Goal: Information Seeking & Learning: Learn about a topic

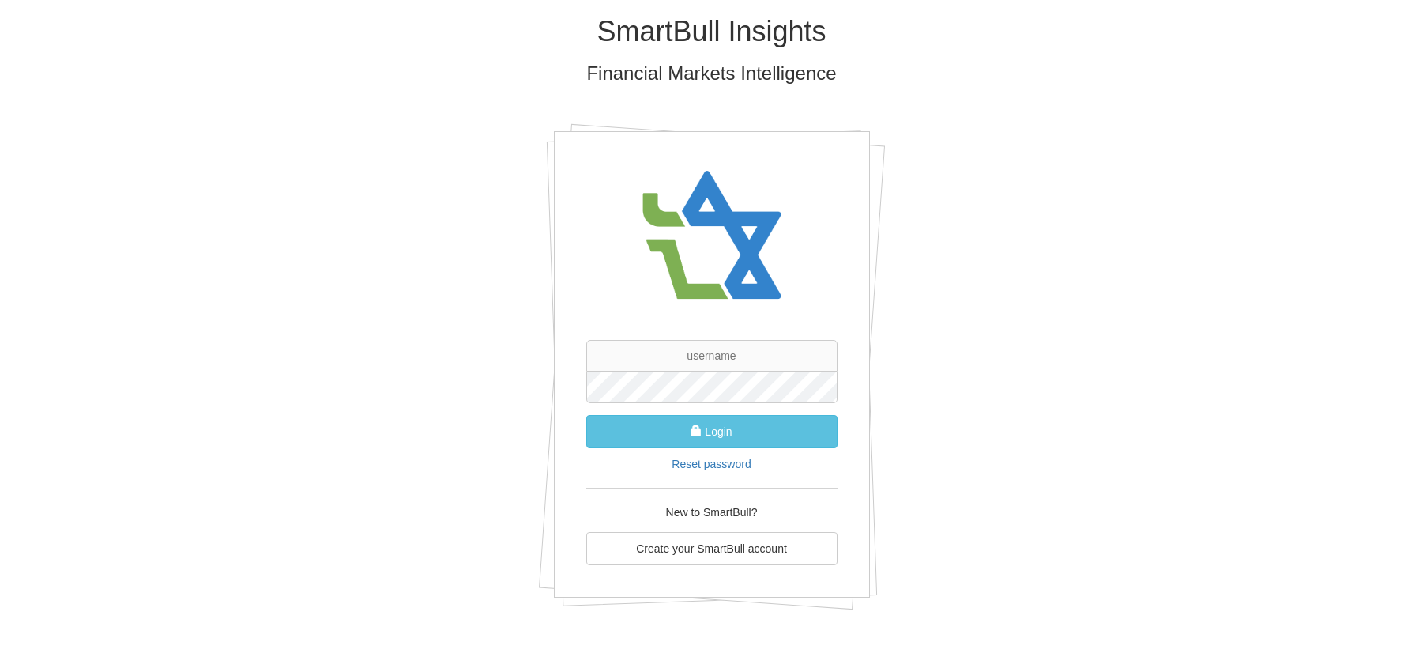
drag, startPoint x: 1208, startPoint y: 212, endPoint x: 857, endPoint y: 160, distance: 353.8
click at [1209, 213] on div "SmartBull Insights Financial Markets Intelligence Login Reset password New to S…" at bounding box center [711, 318] width 1423 height 637
click at [714, 359] on input "text" at bounding box center [711, 356] width 251 height 32
click at [709, 356] on input "text" at bounding box center [711, 356] width 251 height 32
click at [586, 415] on button "Login" at bounding box center [711, 431] width 251 height 33
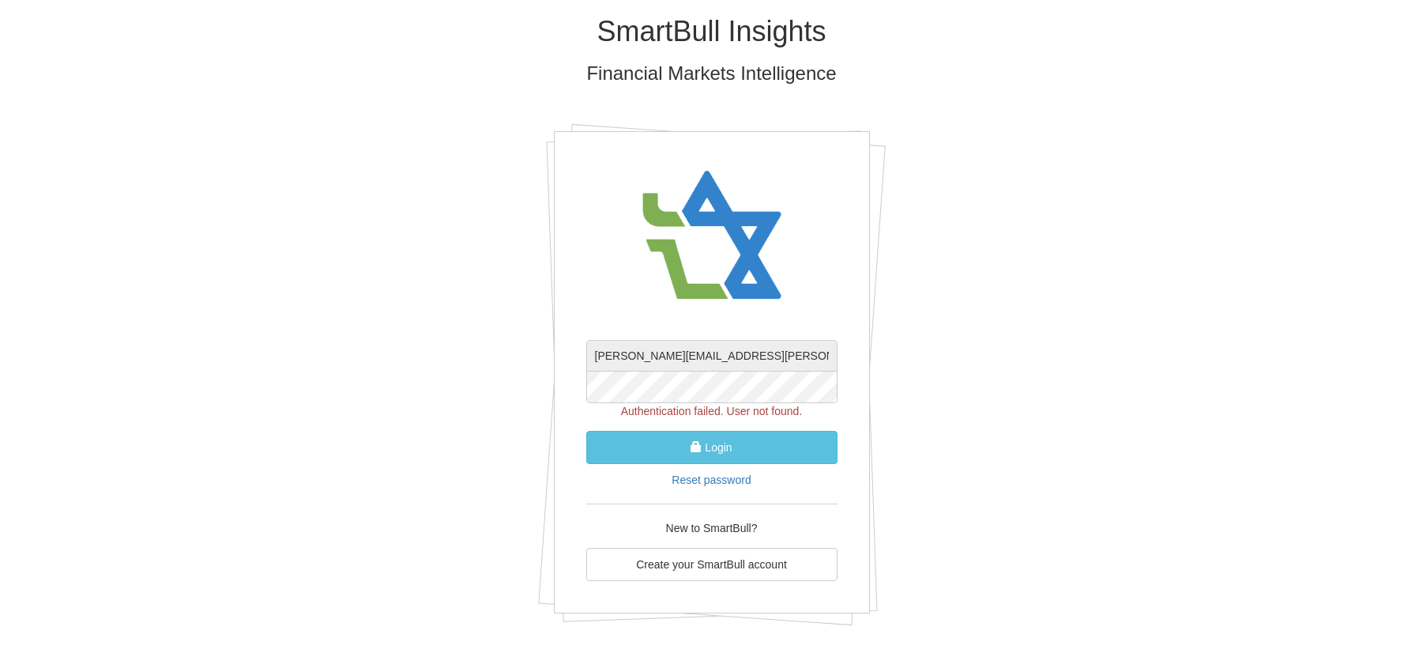
click at [763, 355] on input "gilles.boitel@db.com" at bounding box center [711, 356] width 251 height 32
drag, startPoint x: 782, startPoint y: 354, endPoint x: 733, endPoint y: 352, distance: 49.1
click at [733, 352] on input "gilles.boitel@db.com" at bounding box center [711, 356] width 251 height 32
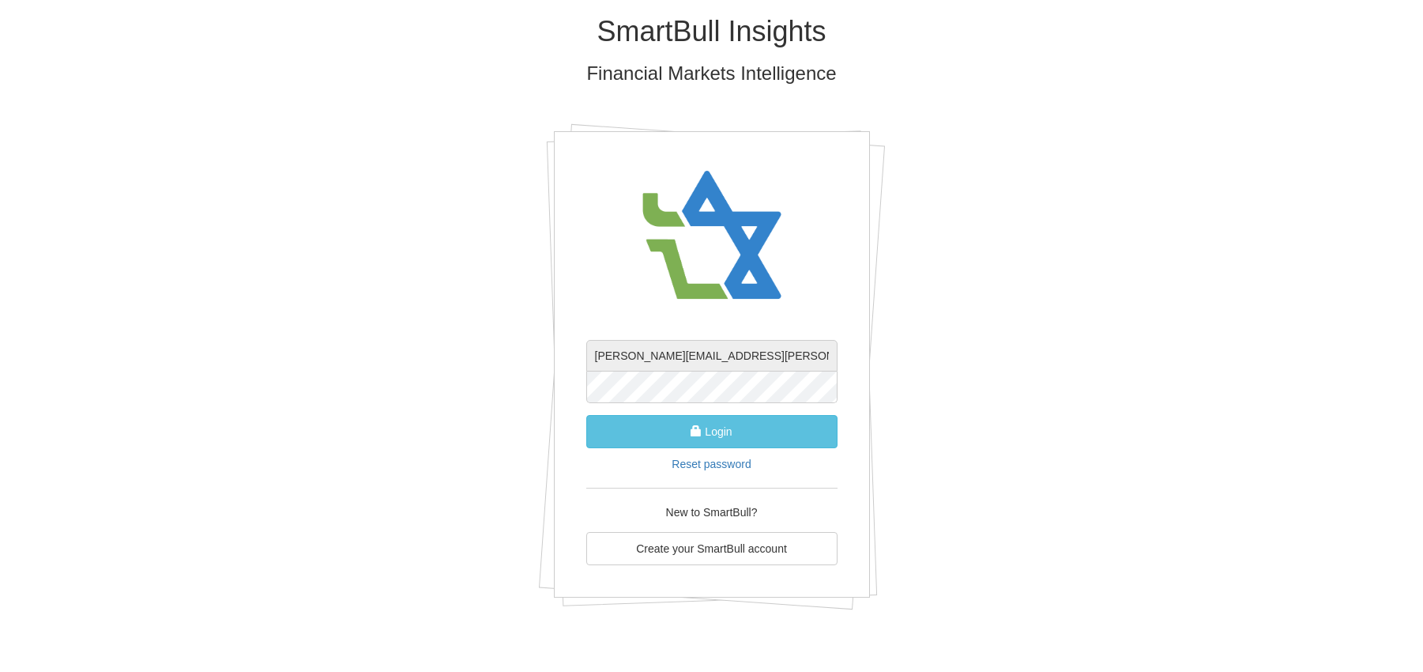
type input "gilles.boitel@dws.com"
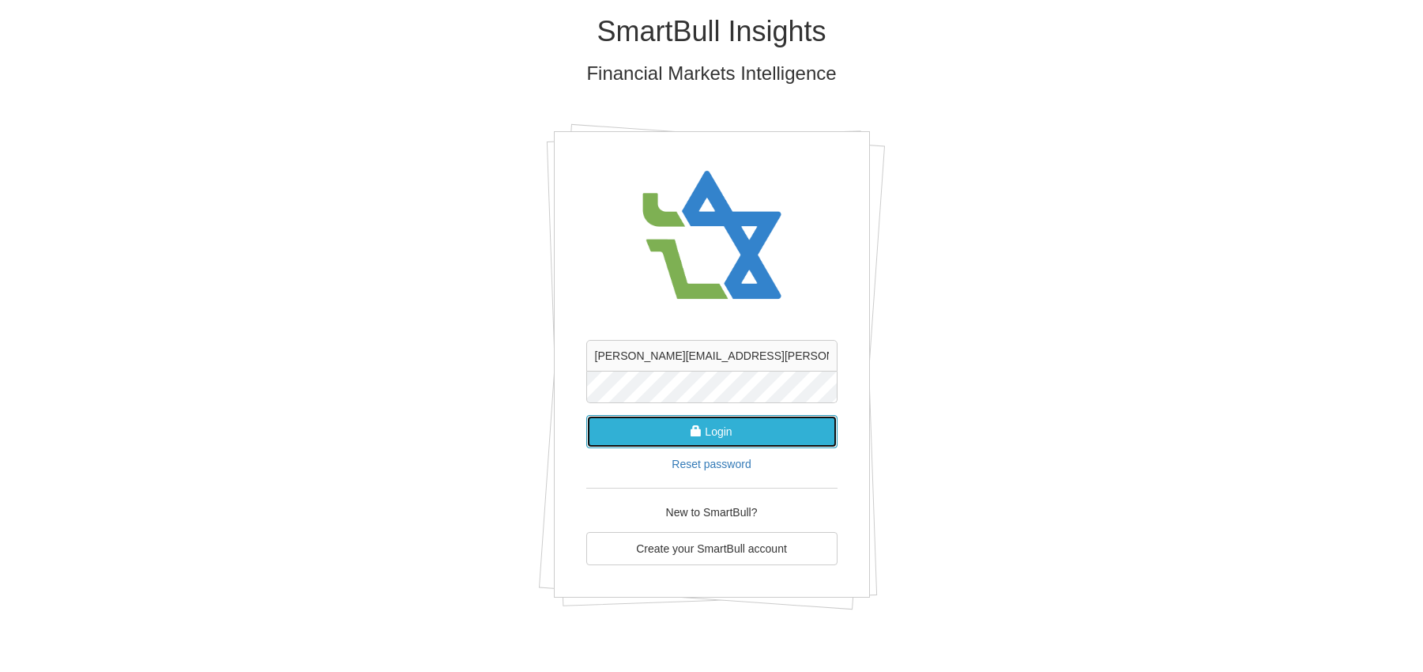
click at [735, 434] on button "Login" at bounding box center [711, 431] width 251 height 33
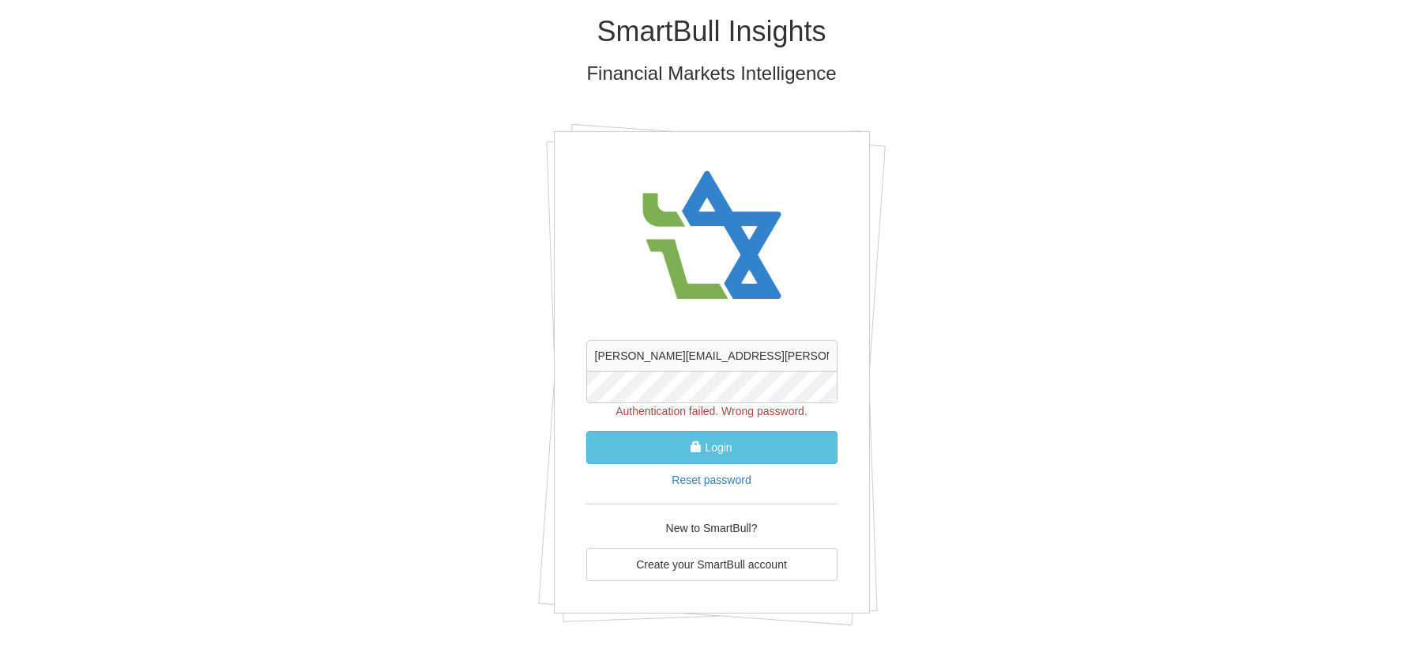
drag, startPoint x: 504, startPoint y: 477, endPoint x: 512, endPoint y: 473, distance: 8.8
click at [507, 477] on div "SmartBull Insights Financial Markets Intelligence gilles.boitel@dws.com Authent…" at bounding box center [712, 326] width 925 height 653
click at [729, 356] on input "gilles.boitel@dws.com" at bounding box center [711, 356] width 251 height 32
click at [591, 370] on form "gilles.boitel@dws.com Authentication failed. Wrong password. Login Reset passwo…" at bounding box center [711, 414] width 251 height 148
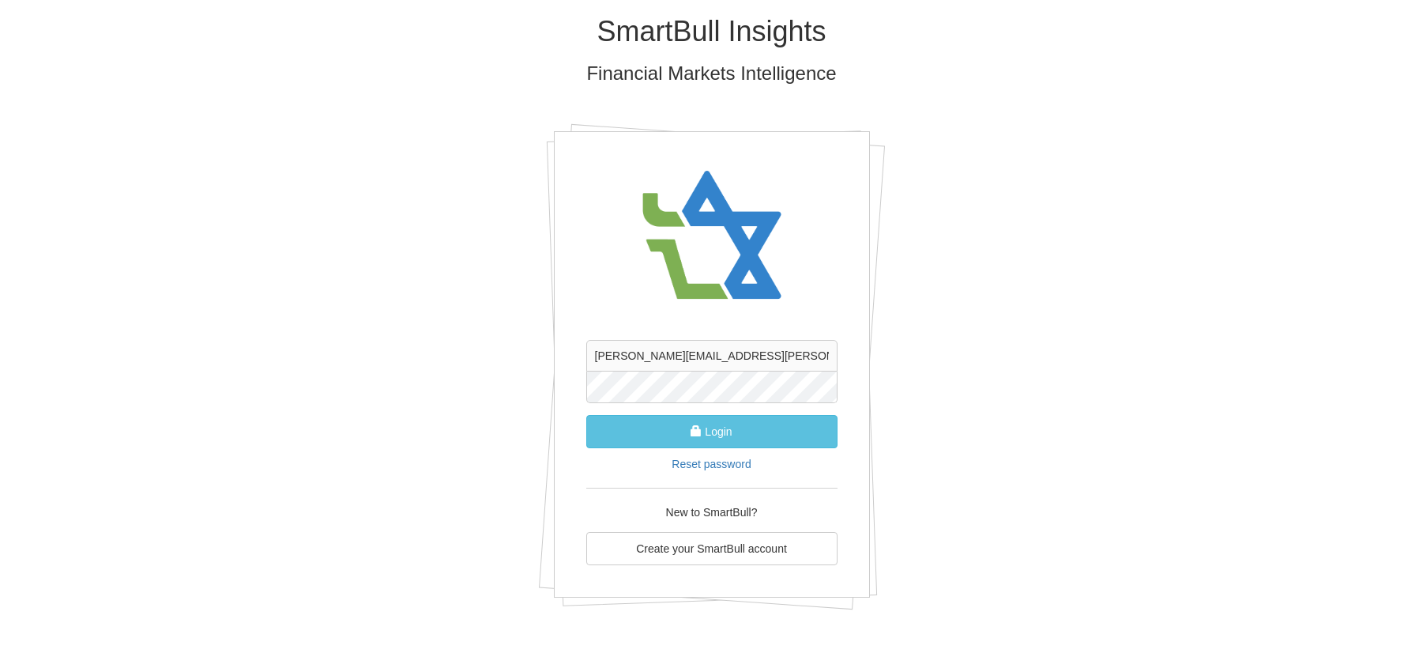
click at [586, 415] on button "Login" at bounding box center [711, 431] width 251 height 33
click at [764, 436] on button "Login" at bounding box center [711, 431] width 251 height 33
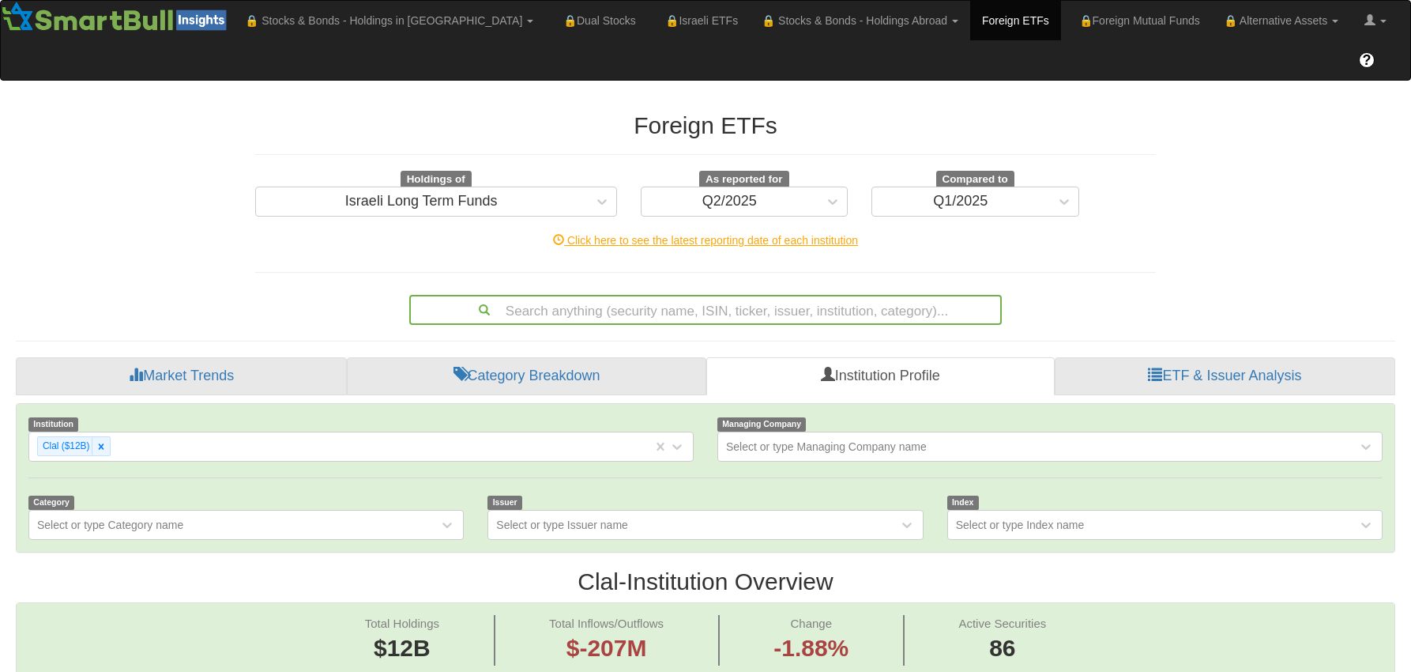
scroll to position [32, 1351]
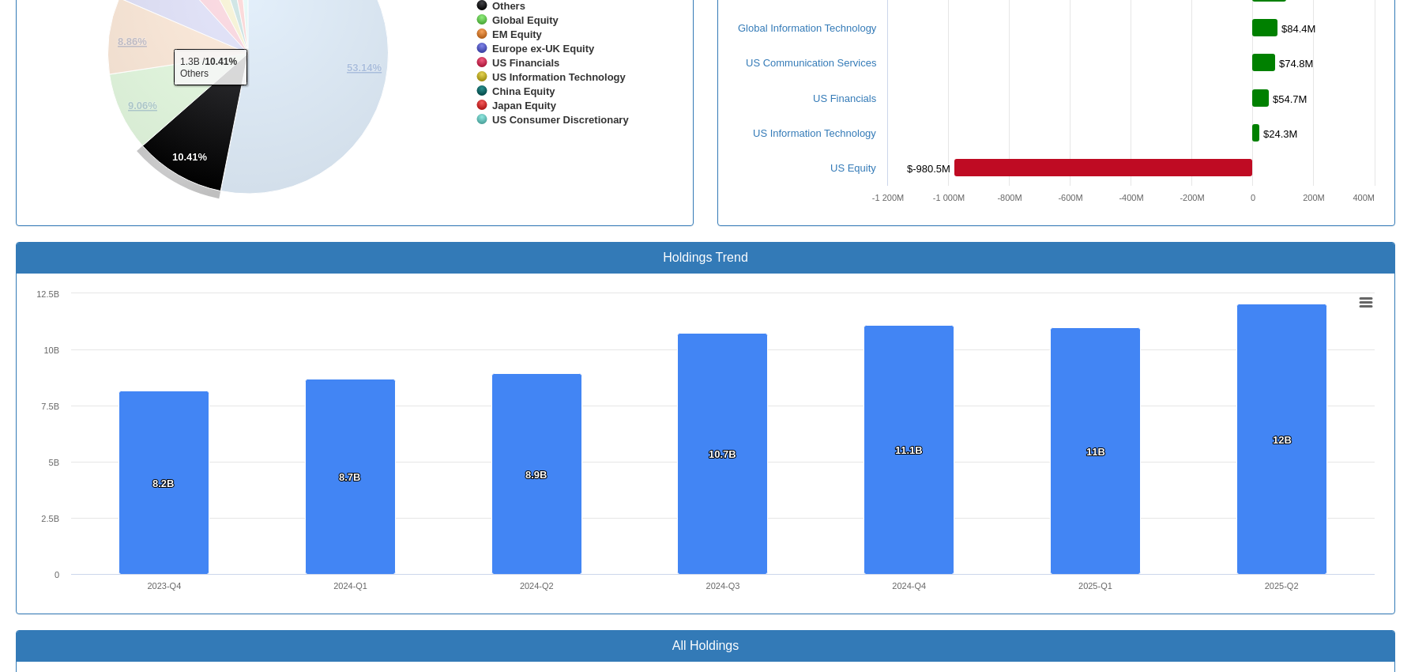
scroll to position [632, 0]
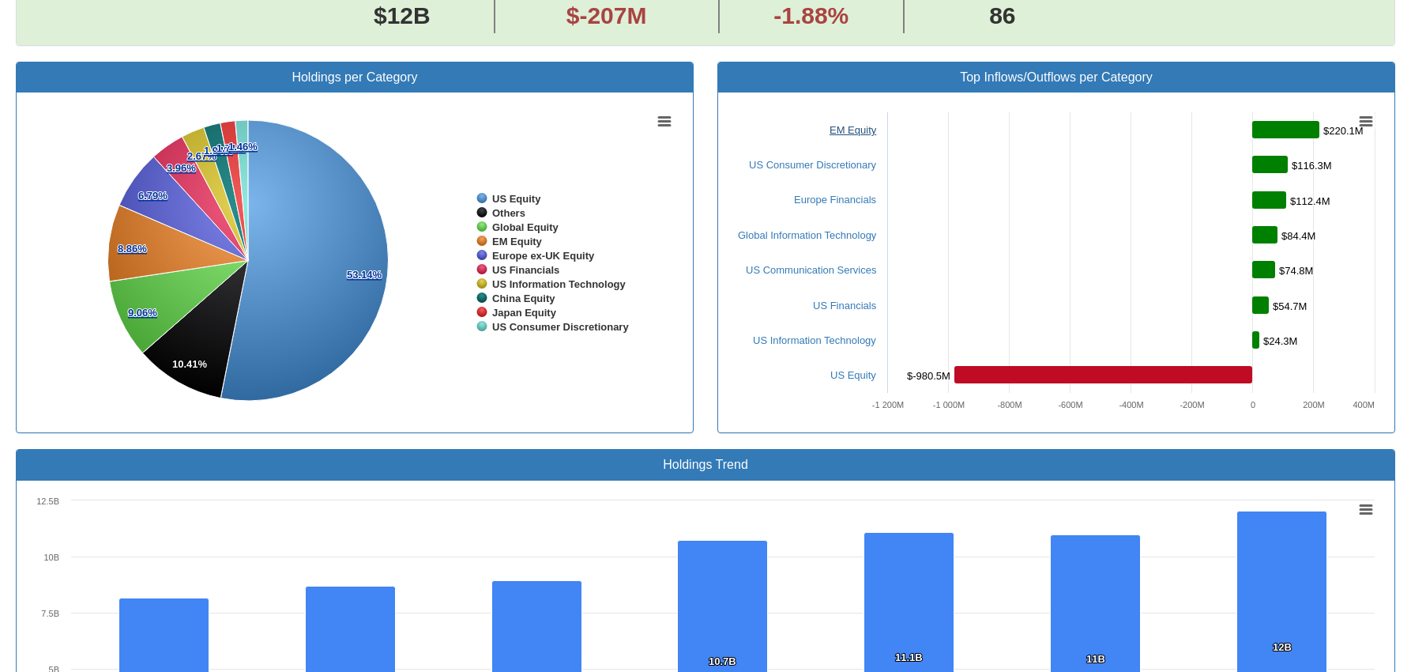
click at [844, 124] on link "EM Equity" at bounding box center [853, 130] width 47 height 12
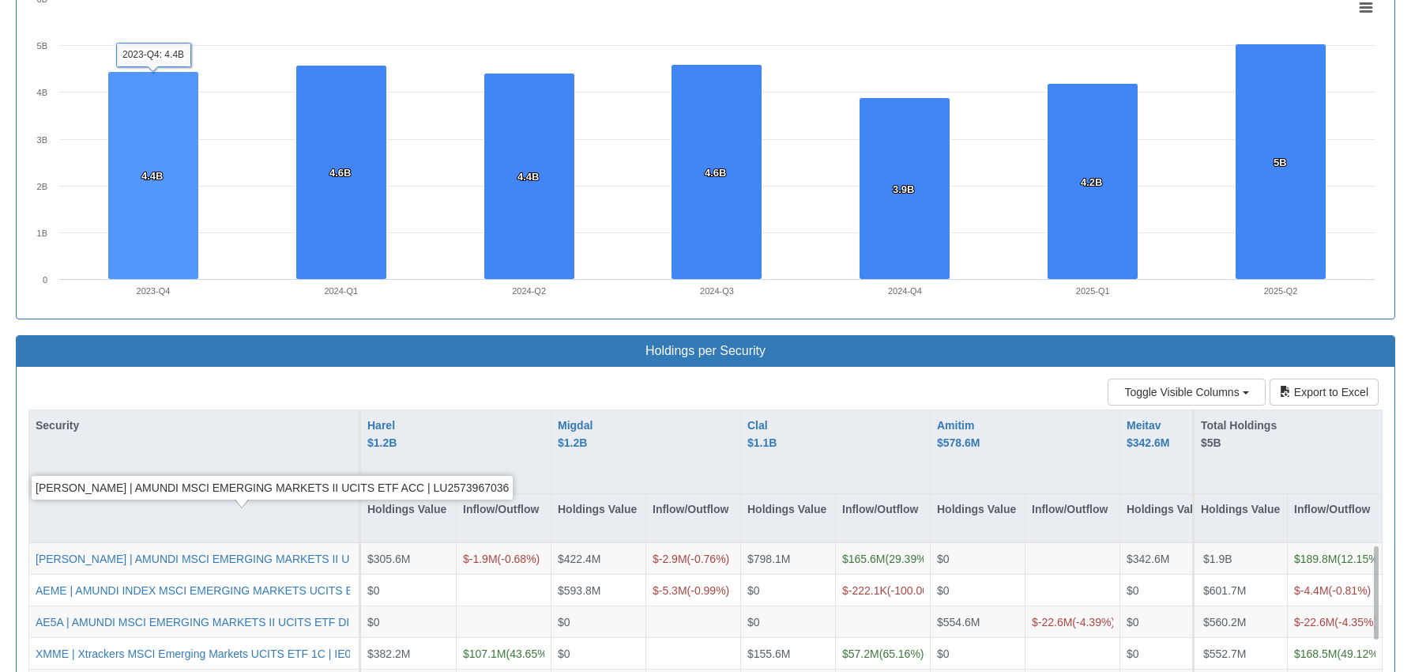
scroll to position [1264, 0]
